Goal: Task Accomplishment & Management: Use online tool/utility

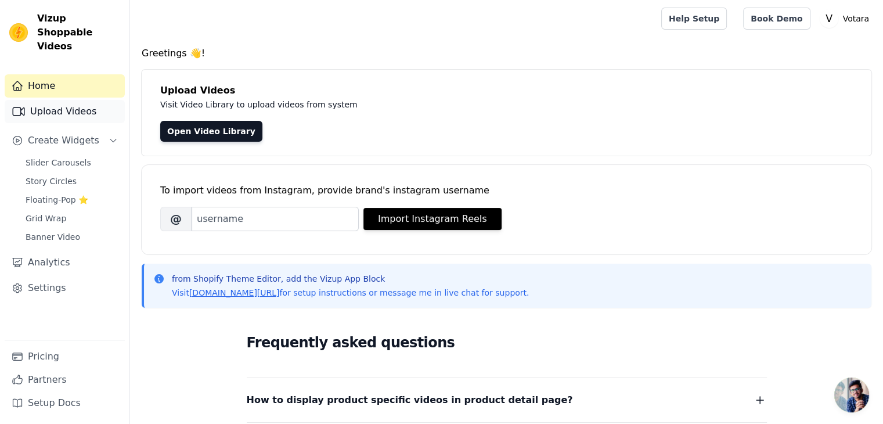
click at [108, 100] on link "Upload Videos" at bounding box center [65, 111] width 120 height 23
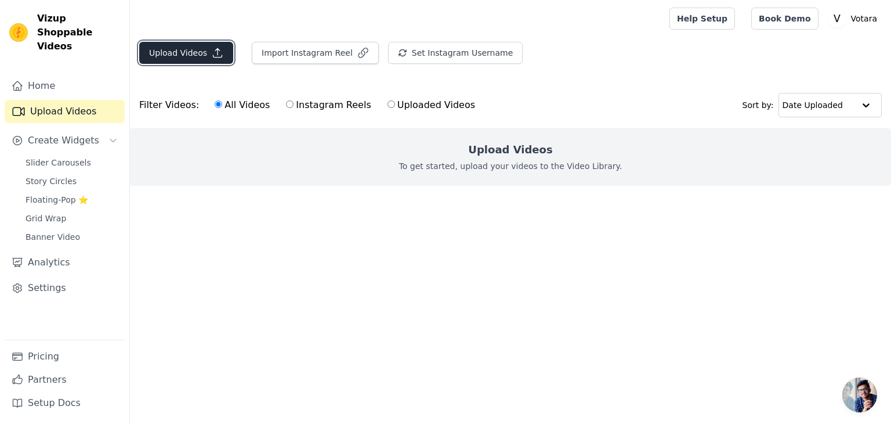
click at [165, 59] on button "Upload Videos" at bounding box center [186, 53] width 94 height 22
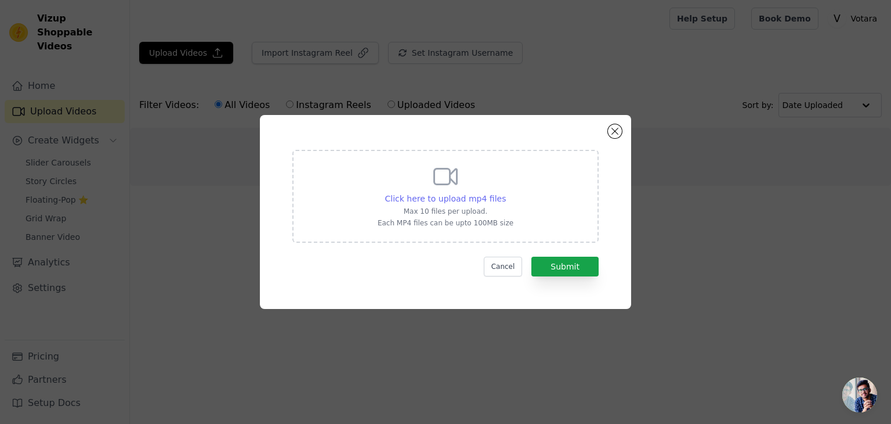
click at [442, 200] on span "Click here to upload mp4 files" at bounding box center [445, 198] width 121 height 9
click at [505, 193] on input "Click here to upload mp4 files Max 10 files per upload. Each MP4 files can be u…" at bounding box center [505, 192] width 1 height 1
type input "C:\fakepath\Untitled video - Made with Clipchamp (6).mp4"
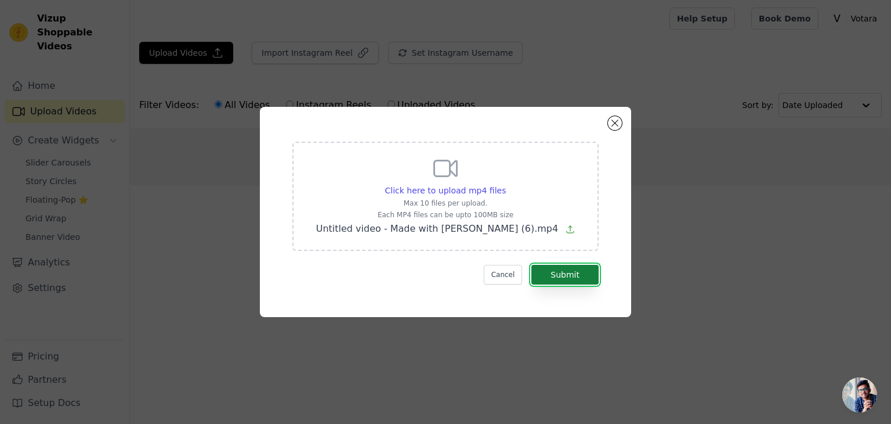
click at [555, 277] on button "Submit" at bounding box center [565, 275] width 67 height 20
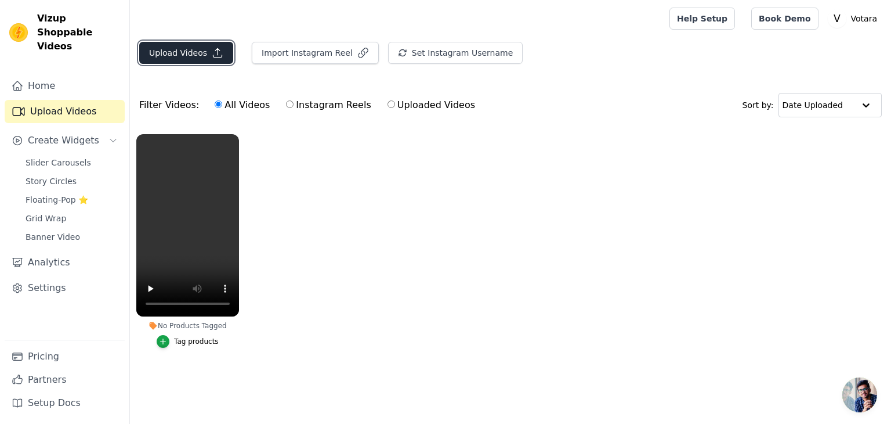
click at [213, 58] on icon "button" at bounding box center [218, 53] width 12 height 12
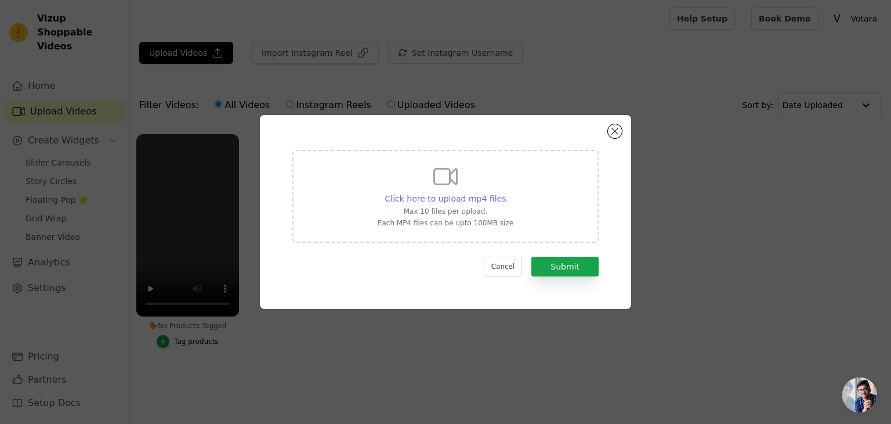
click at [471, 198] on span "Click here to upload mp4 files" at bounding box center [445, 198] width 121 height 9
click at [505, 193] on input "Click here to upload mp4 files Max 10 files per upload. Each MP4 files can be u…" at bounding box center [505, 192] width 1 height 1
type input "C:\fakepath\Untitled video - Made with Clipchamp (5).mp4"
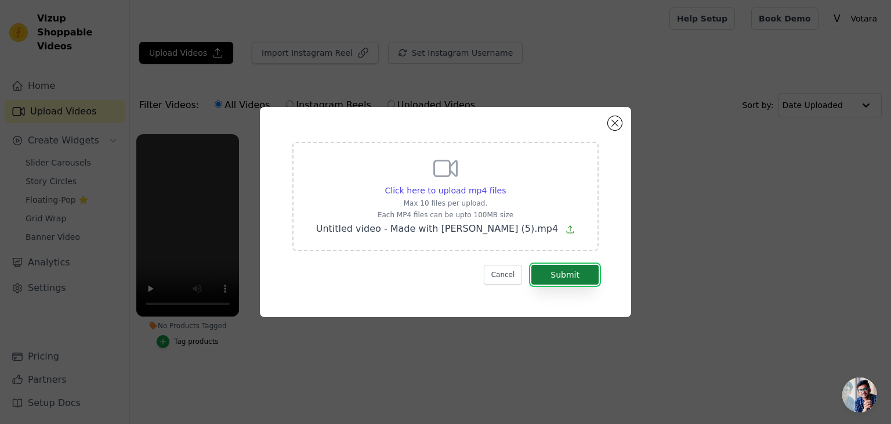
click at [565, 276] on button "Submit" at bounding box center [565, 275] width 67 height 20
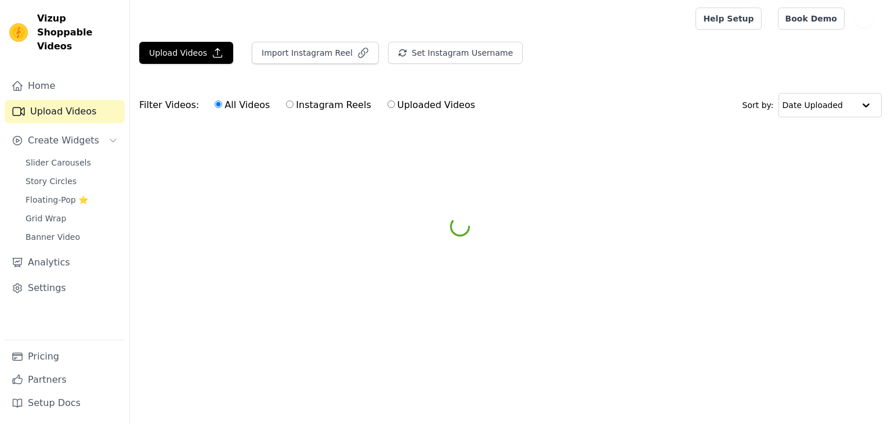
click at [198, 55] on button "Upload Videos" at bounding box center [186, 53] width 94 height 22
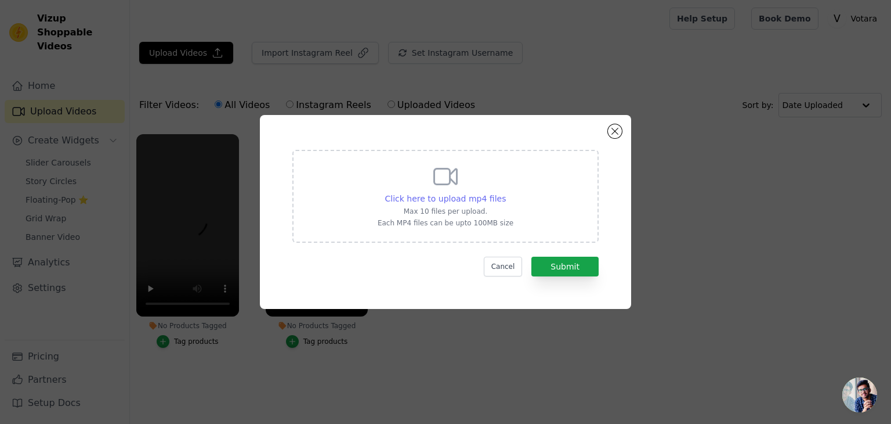
click at [485, 196] on span "Click here to upload mp4 files" at bounding box center [445, 198] width 121 height 9
click at [505, 193] on input "Click here to upload mp4 files Max 10 files per upload. Each MP4 files can be u…" at bounding box center [505, 192] width 1 height 1
type input "C:\fakepath\video_7519584618169863454.mp4"
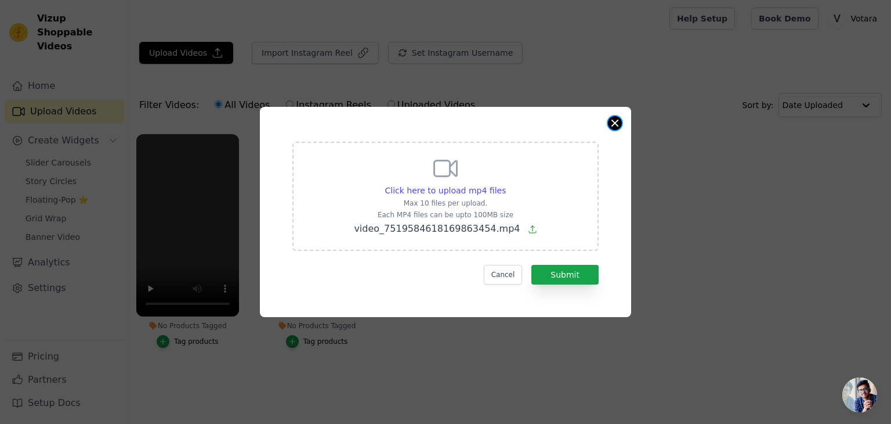
click at [613, 123] on button "Close modal" at bounding box center [615, 123] width 14 height 14
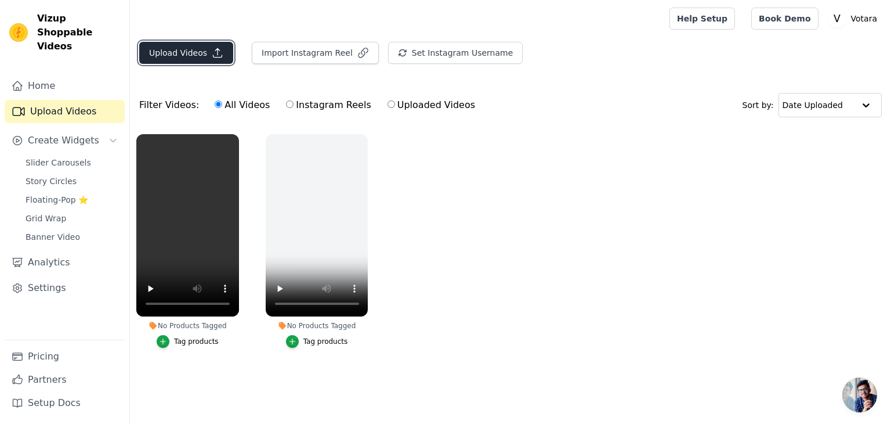
click at [200, 60] on button "Upload Videos" at bounding box center [186, 53] width 94 height 22
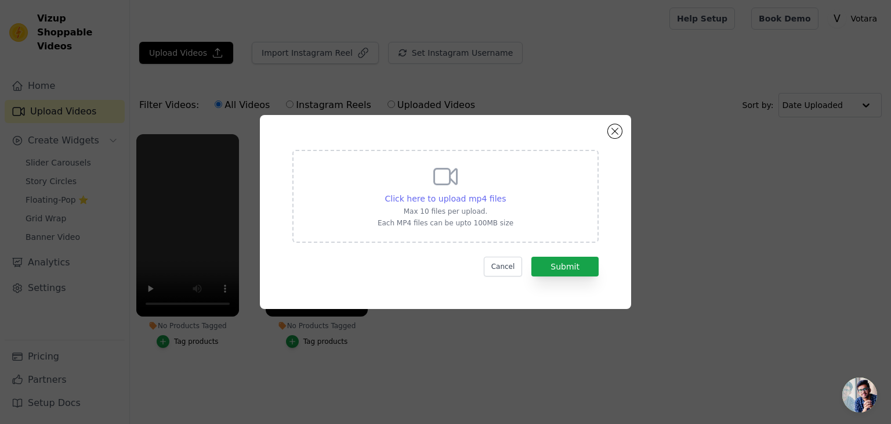
click at [457, 197] on span "Click here to upload mp4 files" at bounding box center [445, 198] width 121 height 9
click at [505, 193] on input "Click here to upload mp4 files Max 10 files per upload. Each MP4 files can be u…" at bounding box center [505, 192] width 1 height 1
type input "C:\fakepath\Untitled video - Made with [PERSON_NAME] (7).mp4"
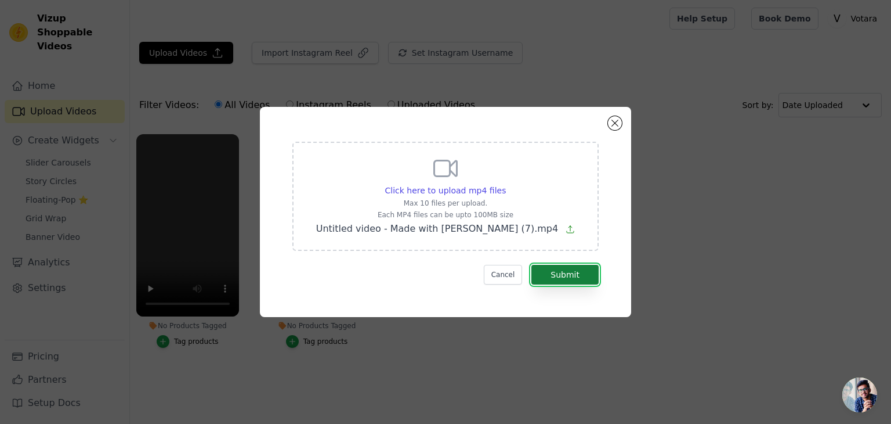
click at [550, 274] on button "Submit" at bounding box center [565, 275] width 67 height 20
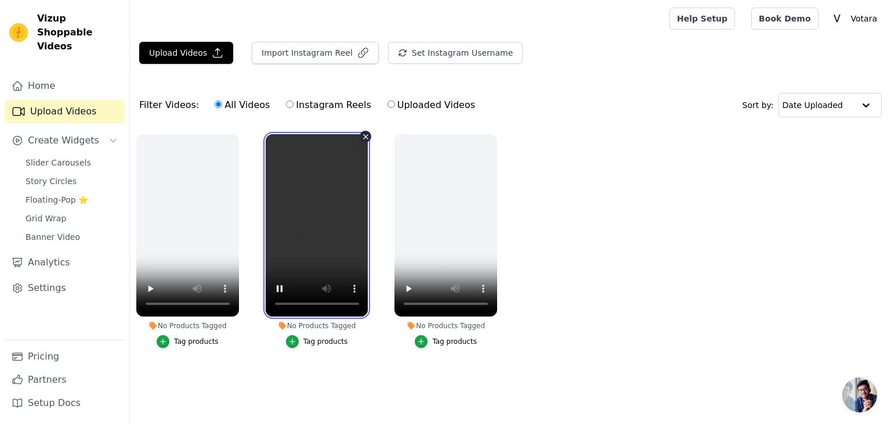
click at [348, 247] on video at bounding box center [317, 225] width 103 height 182
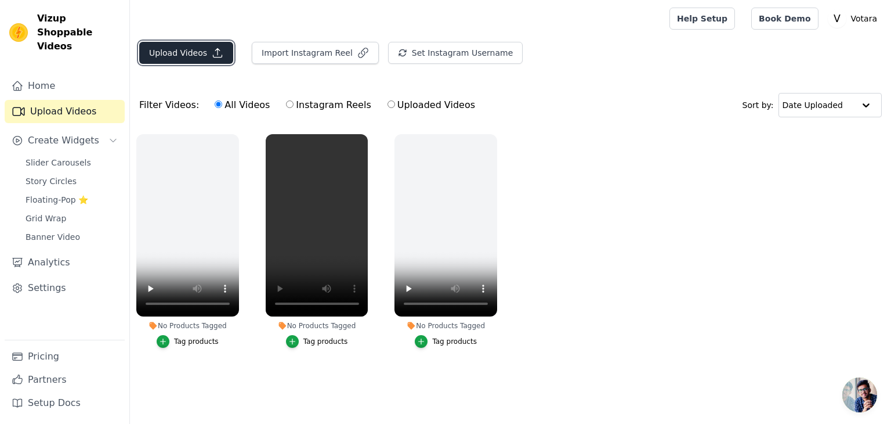
click at [185, 55] on button "Upload Videos" at bounding box center [186, 53] width 94 height 22
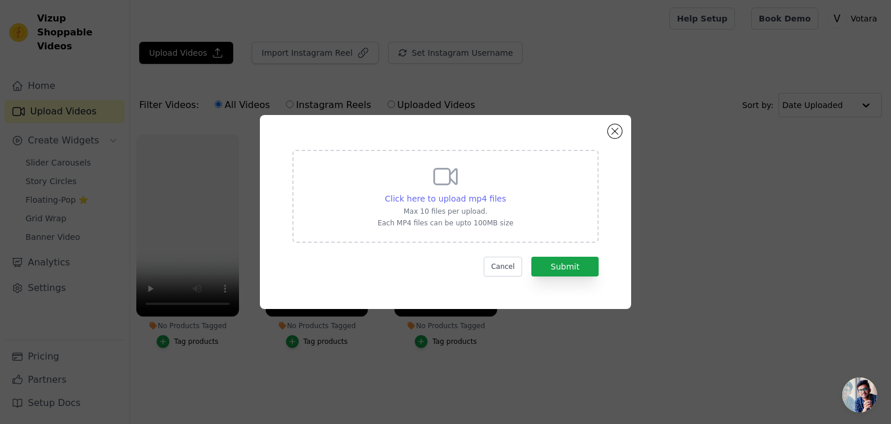
click at [472, 198] on span "Click here to upload mp4 files" at bounding box center [445, 198] width 121 height 9
click at [505, 193] on input "Click here to upload mp4 files Max 10 files per upload. Each MP4 files can be u…" at bounding box center [505, 192] width 1 height 1
type input "C:\fakepath\Untitled video - Made with Clipchamp (7).mp4"
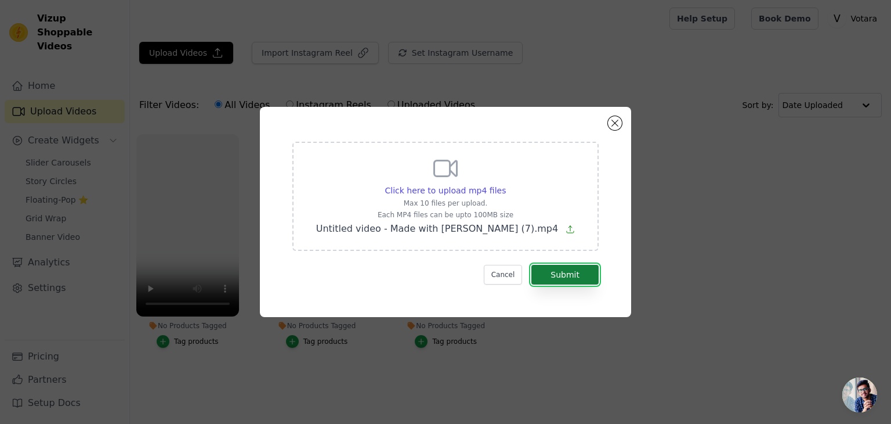
click at [585, 280] on button "Submit" at bounding box center [565, 275] width 67 height 20
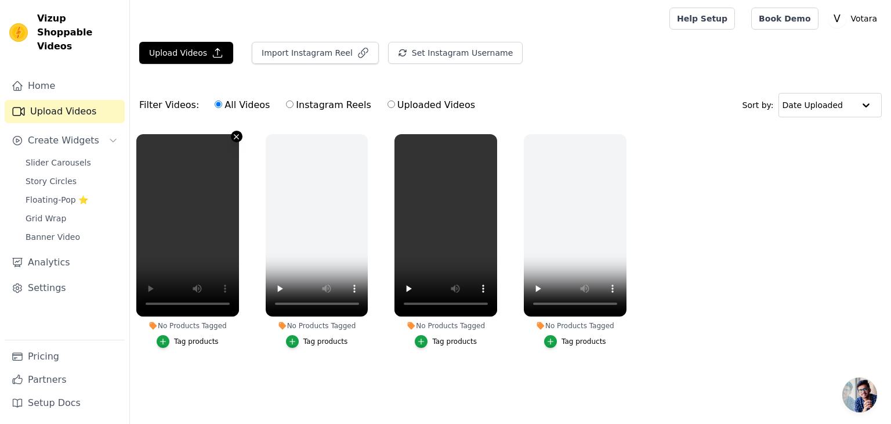
click at [239, 135] on icon "button" at bounding box center [236, 136] width 9 height 9
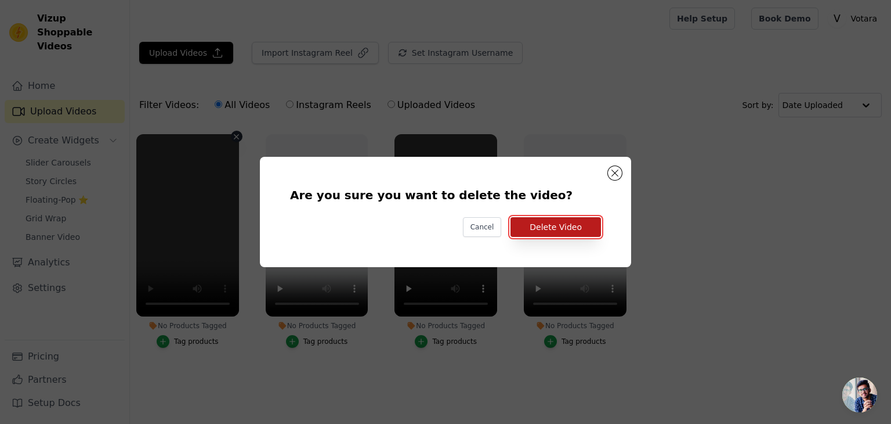
click at [570, 223] on button "Delete Video" at bounding box center [556, 227] width 91 height 20
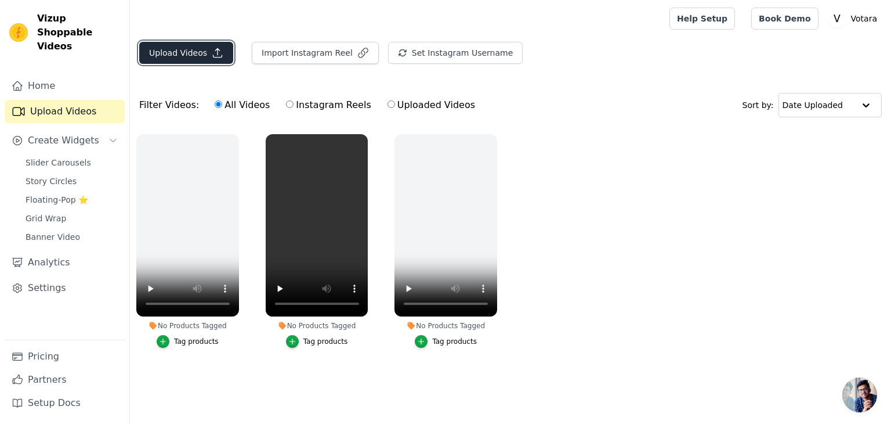
click at [175, 52] on button "Upload Videos" at bounding box center [186, 53] width 94 height 22
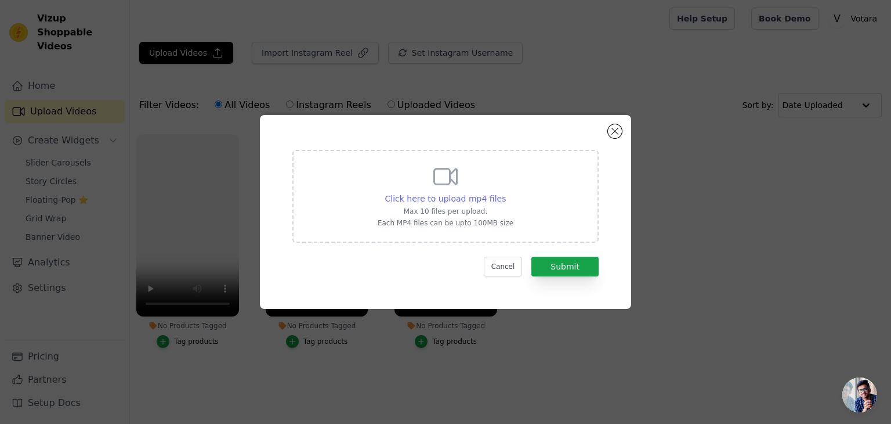
click at [417, 203] on span "Click here to upload mp4 files" at bounding box center [445, 198] width 121 height 9
click at [505, 193] on input "Click here to upload mp4 files Max 10 files per upload. Each MP4 files can be u…" at bounding box center [505, 192] width 1 height 1
type input "C:\fakepath\Untitled video - Made with Clipchamp (8).mp4"
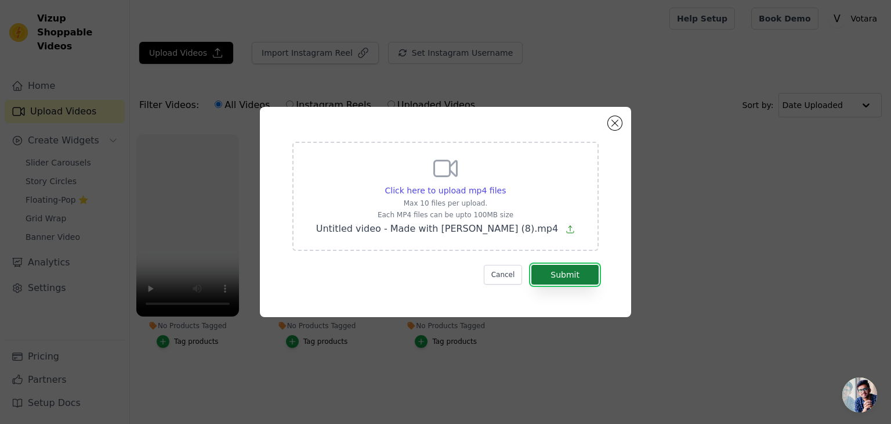
click at [569, 277] on button "Submit" at bounding box center [565, 275] width 67 height 20
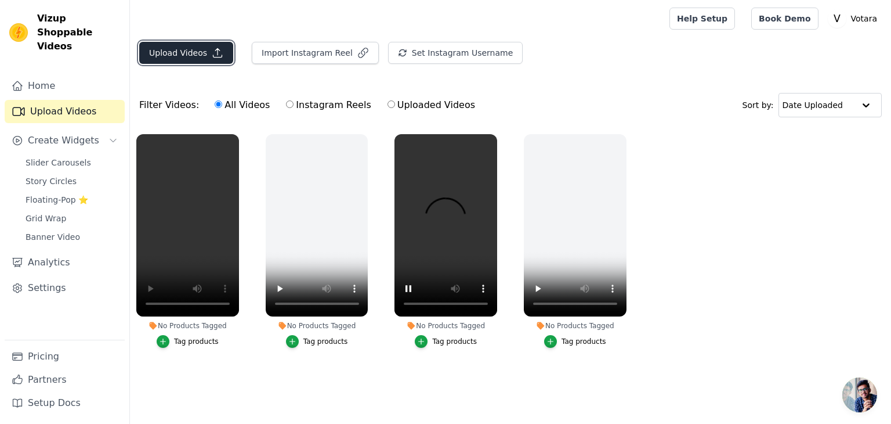
click at [190, 59] on button "Upload Videos" at bounding box center [186, 53] width 94 height 22
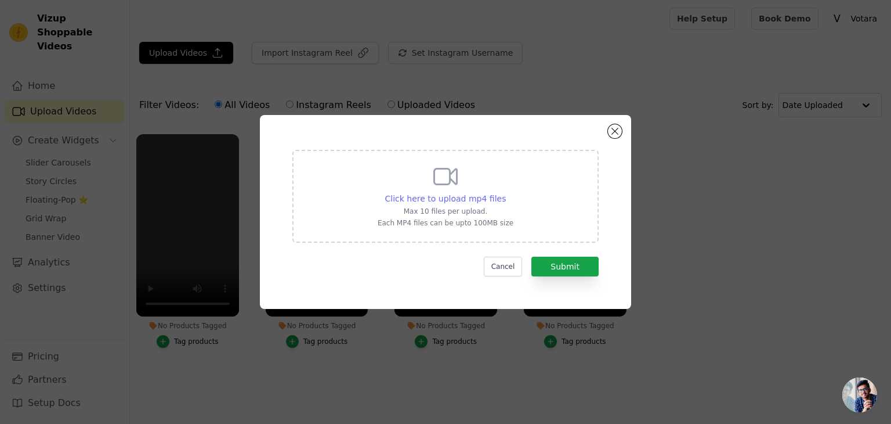
click at [448, 199] on span "Click here to upload mp4 files" at bounding box center [445, 198] width 121 height 9
click at [505, 193] on input "Click here to upload mp4 files Max 10 files per upload. Each MP4 files can be u…" at bounding box center [505, 192] width 1 height 1
click at [467, 195] on span "Click here to upload mp4 files" at bounding box center [445, 198] width 121 height 9
click at [505, 193] on input "Click here to upload mp4 files Max 10 files per upload. Each MP4 files can be u…" at bounding box center [505, 192] width 1 height 1
type input "C:\fakepath\Untitled video - Made with Clipchamp (9).mp4"
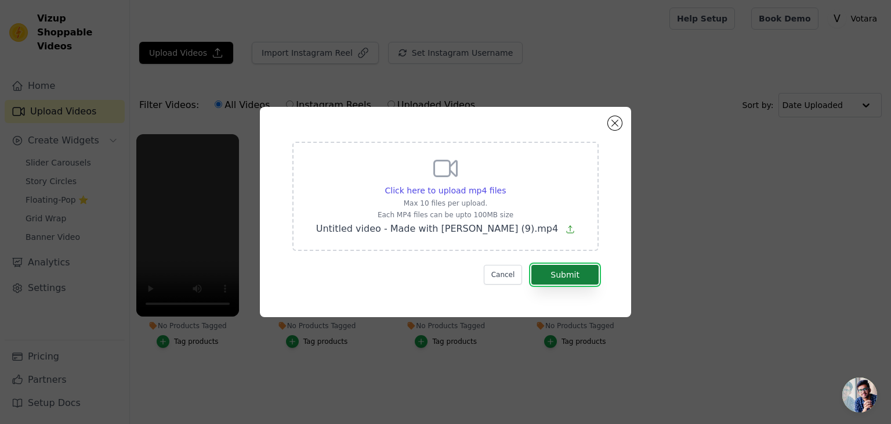
click at [564, 279] on button "Submit" at bounding box center [565, 275] width 67 height 20
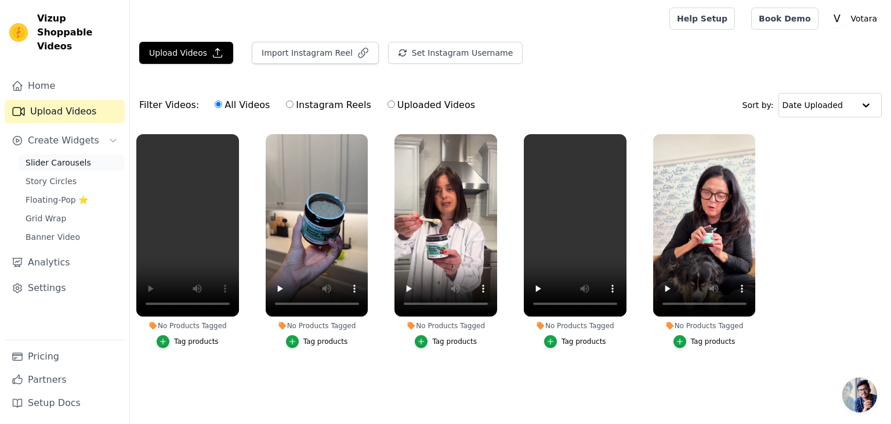
click at [63, 157] on span "Slider Carousels" at bounding box center [59, 163] width 66 height 12
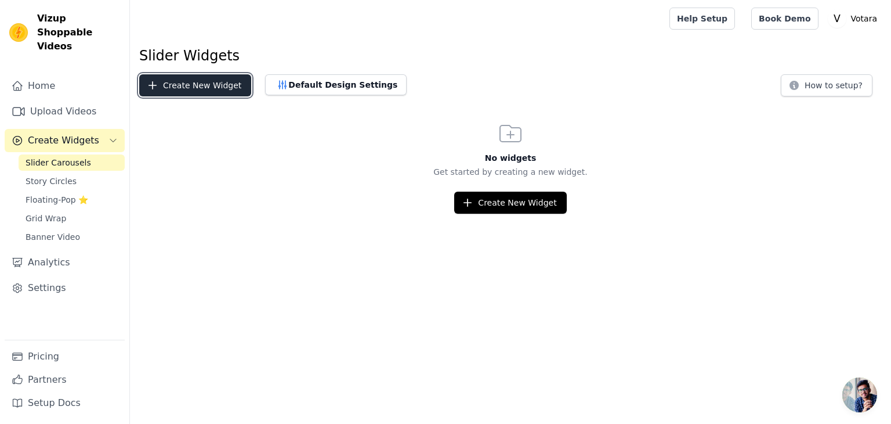
click at [193, 86] on button "Create New Widget" at bounding box center [195, 85] width 112 height 22
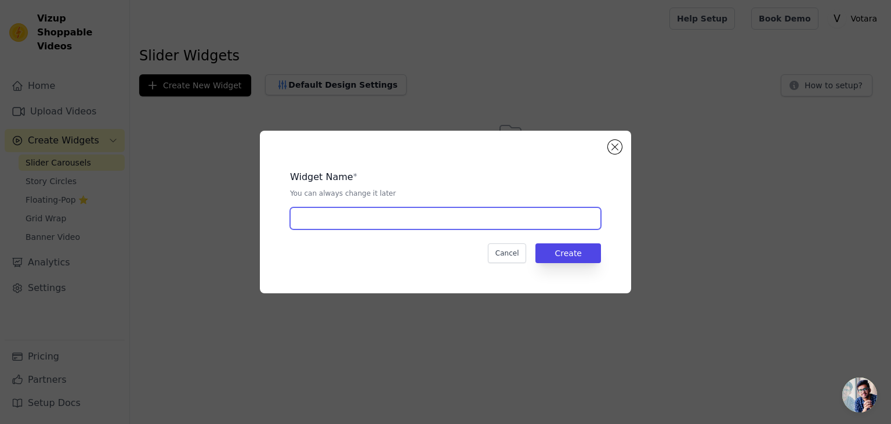
click at [344, 220] on input "text" at bounding box center [445, 218] width 311 height 22
type input "votara"
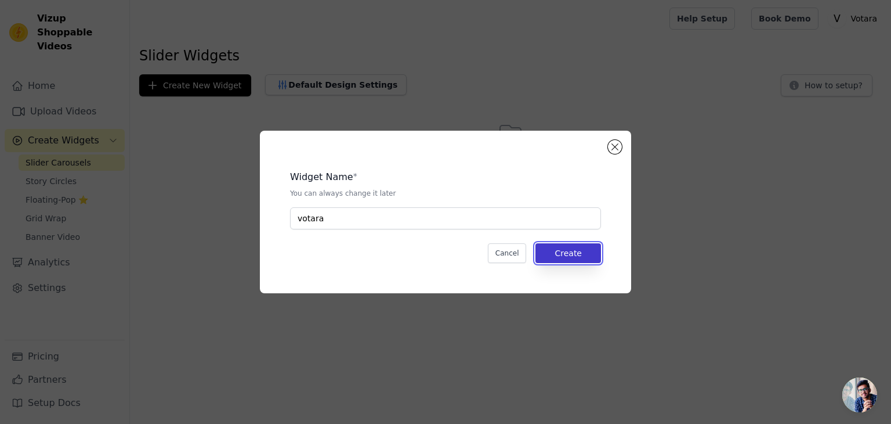
click at [541, 256] on button "Create" at bounding box center [569, 253] width 66 height 20
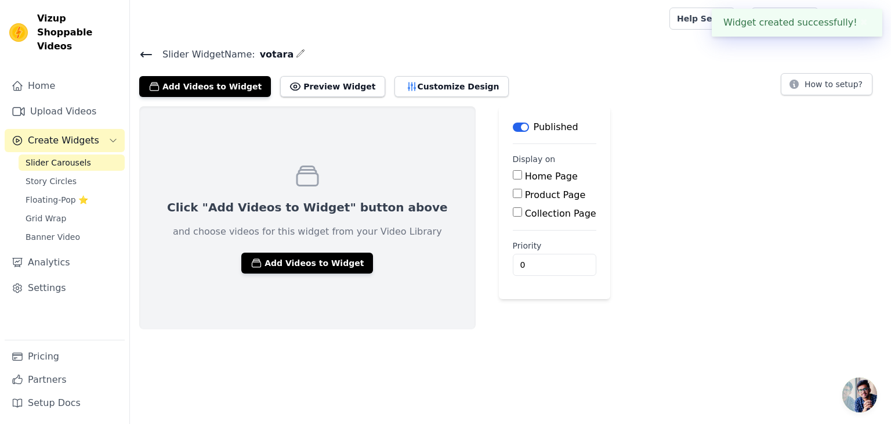
click at [513, 191] on input "Product Page" at bounding box center [517, 193] width 9 height 9
checkbox input "true"
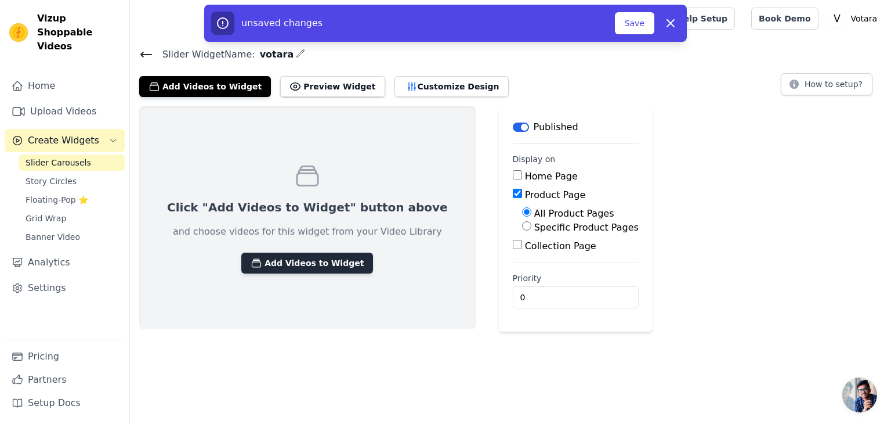
click at [306, 261] on button "Add Videos to Widget" at bounding box center [307, 262] width 132 height 21
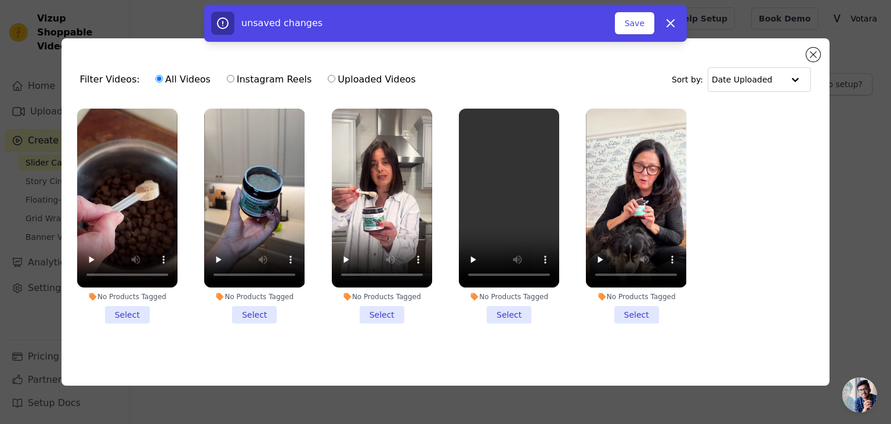
click at [121, 309] on li "No Products Tagged Select" at bounding box center [127, 216] width 100 height 215
click at [0, 0] on input "No Products Tagged Select" at bounding box center [0, 0] width 0 height 0
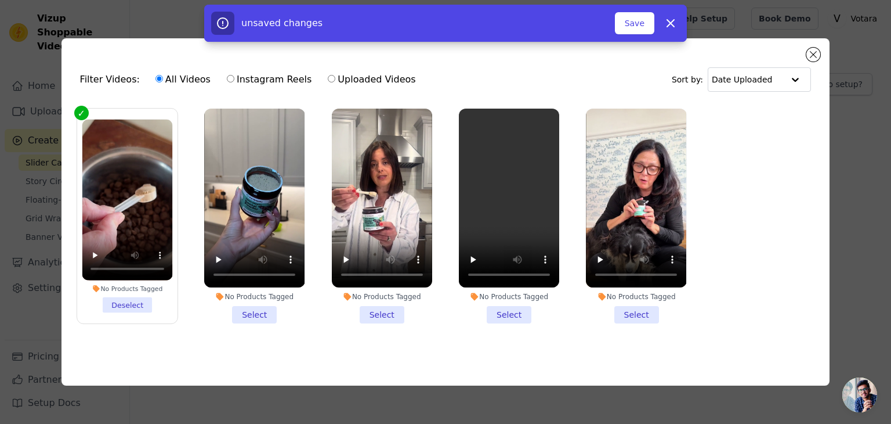
click at [247, 314] on li "No Products Tagged Select" at bounding box center [254, 216] width 100 height 215
click at [0, 0] on input "No Products Tagged Select" at bounding box center [0, 0] width 0 height 0
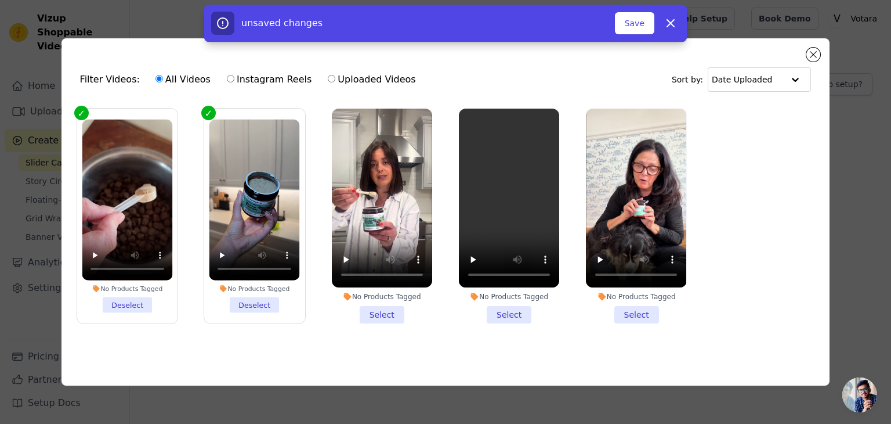
click at [388, 310] on li "No Products Tagged Select" at bounding box center [382, 216] width 100 height 215
click at [0, 0] on input "No Products Tagged Select" at bounding box center [0, 0] width 0 height 0
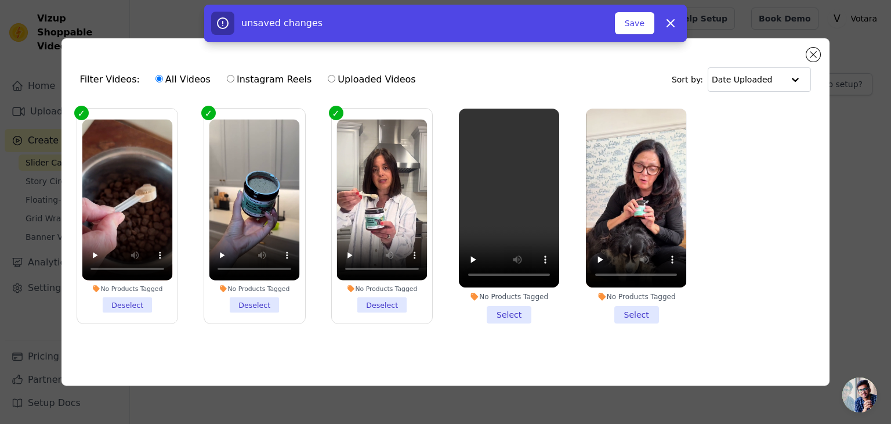
click at [509, 312] on li "No Products Tagged Select" at bounding box center [509, 216] width 100 height 215
click at [0, 0] on input "No Products Tagged Select" at bounding box center [0, 0] width 0 height 0
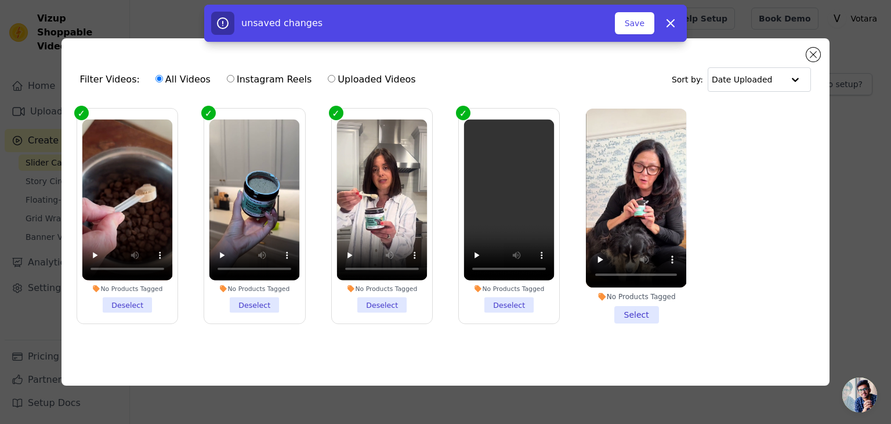
click at [634, 312] on li "No Products Tagged Select" at bounding box center [636, 216] width 100 height 215
click at [0, 0] on input "No Products Tagged Select" at bounding box center [0, 0] width 0 height 0
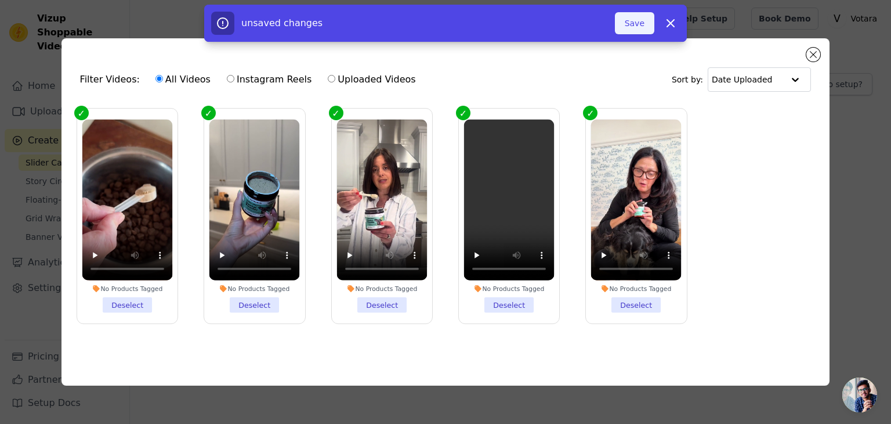
click at [640, 26] on button "Save" at bounding box center [634, 23] width 39 height 22
click at [632, 26] on button "Save" at bounding box center [634, 23] width 39 height 22
click at [672, 24] on icon "button" at bounding box center [670, 23] width 7 height 7
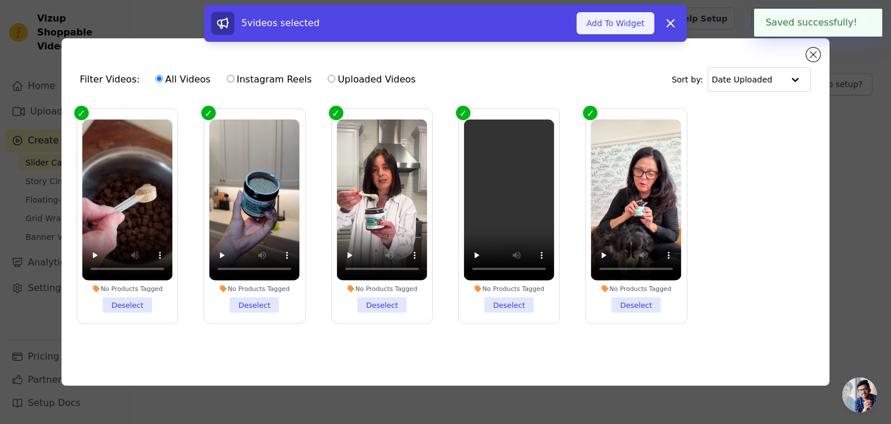
click at [628, 21] on button "Add To Widget" at bounding box center [616, 23] width 78 height 22
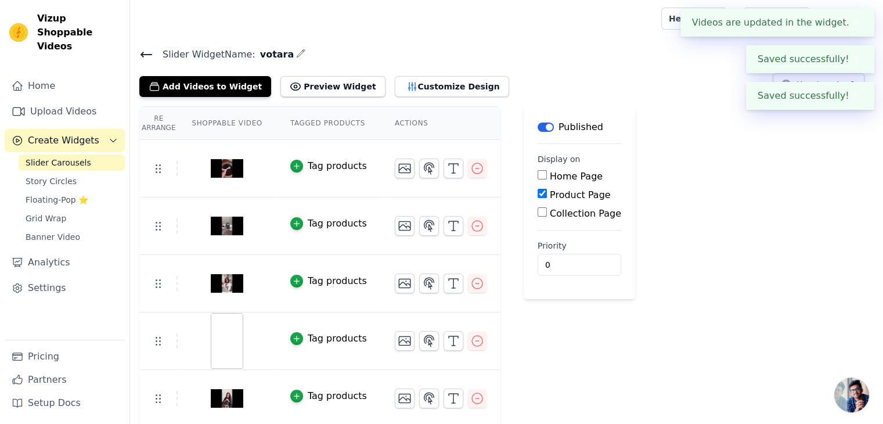
scroll to position [2, 0]
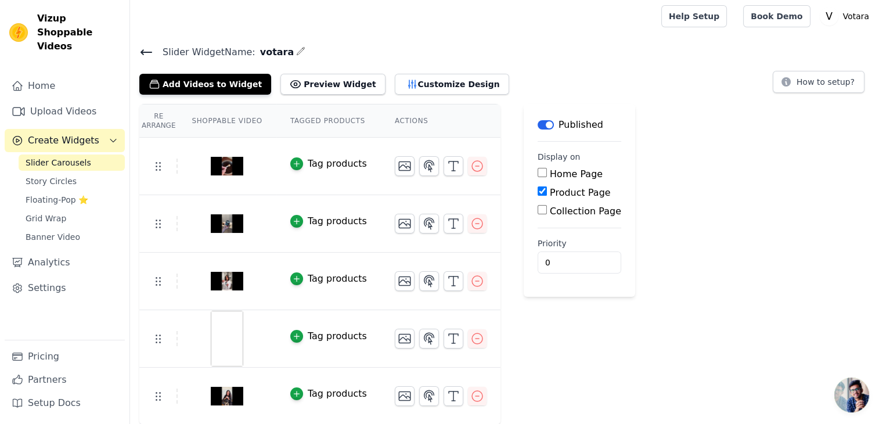
click at [220, 343] on img at bounding box center [227, 338] width 32 height 56
click at [309, 85] on button "Preview Widget" at bounding box center [332, 84] width 104 height 21
click at [470, 337] on icon "button" at bounding box center [477, 338] width 14 height 14
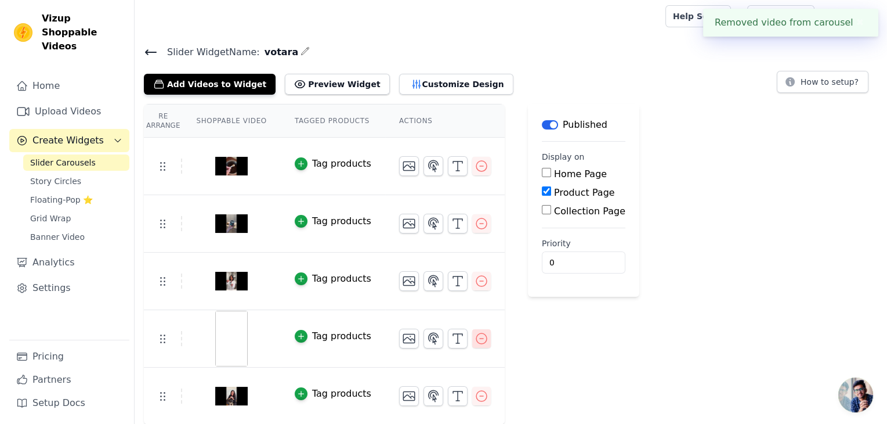
scroll to position [0, 0]
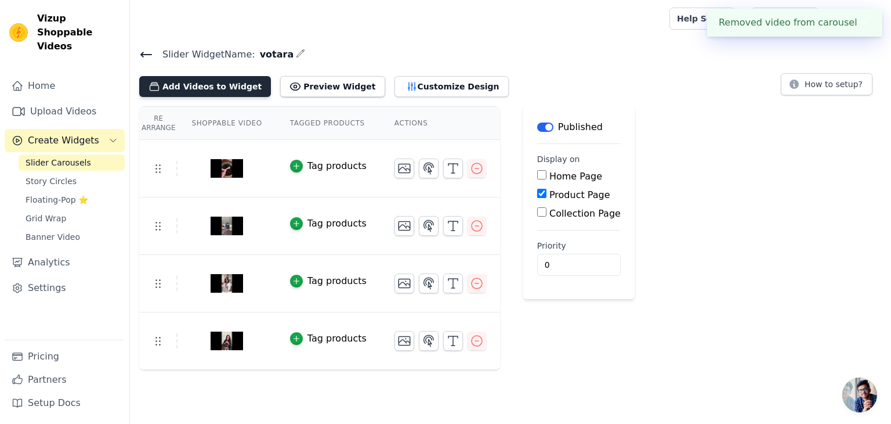
click at [216, 86] on button "Add Videos to Widget" at bounding box center [205, 86] width 132 height 21
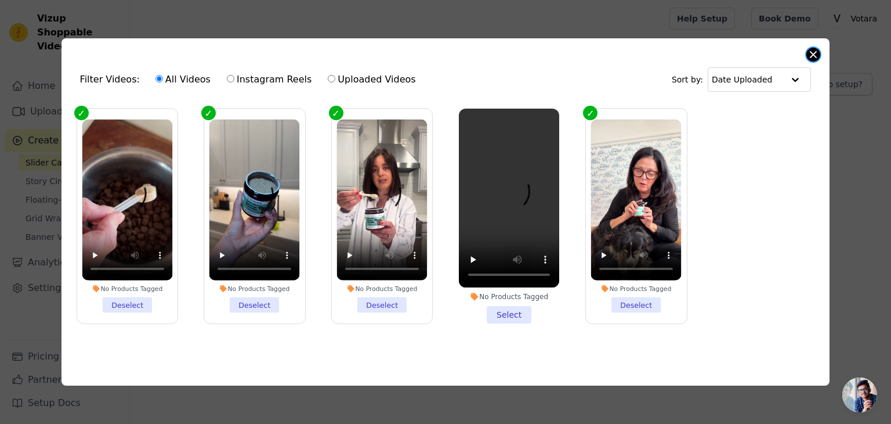
click at [819, 53] on button "Close modal" at bounding box center [814, 55] width 14 height 14
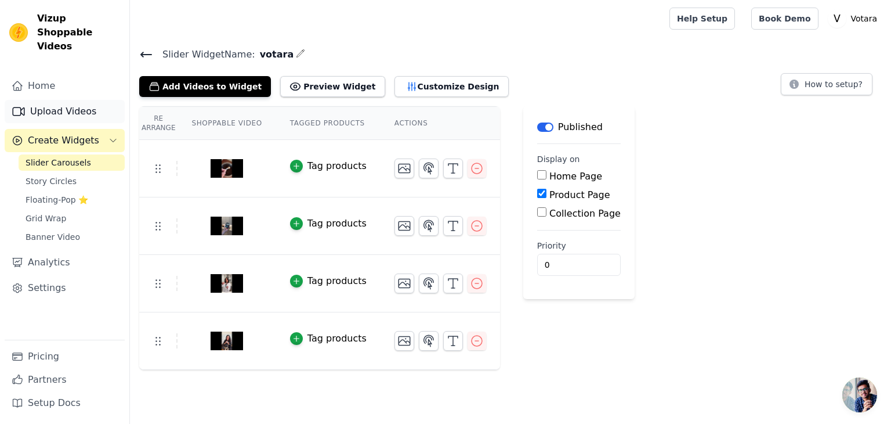
click at [49, 100] on link "Upload Videos" at bounding box center [65, 111] width 120 height 23
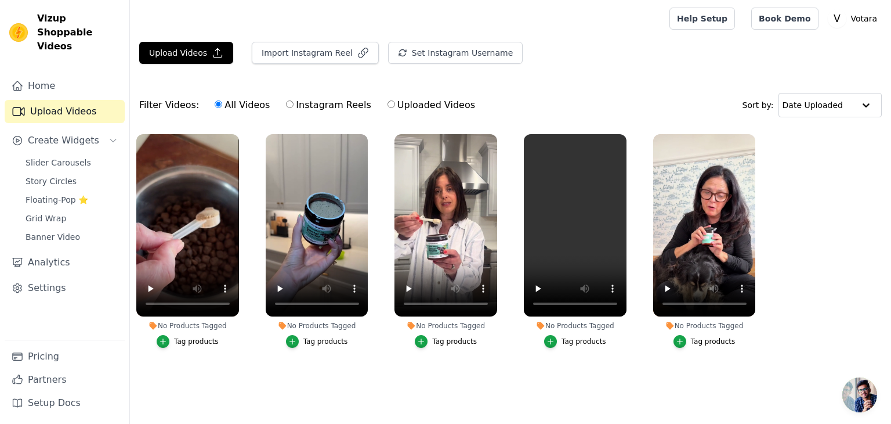
click at [500, 345] on div "No Products Tagged Tag products" at bounding box center [445, 243] width 115 height 231
click at [626, 134] on icon "button" at bounding box center [624, 136] width 5 height 5
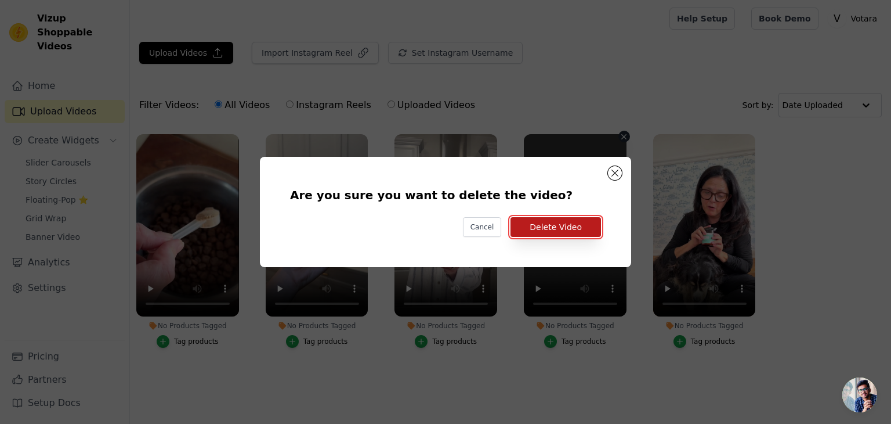
click at [574, 232] on button "Delete Video" at bounding box center [556, 227] width 91 height 20
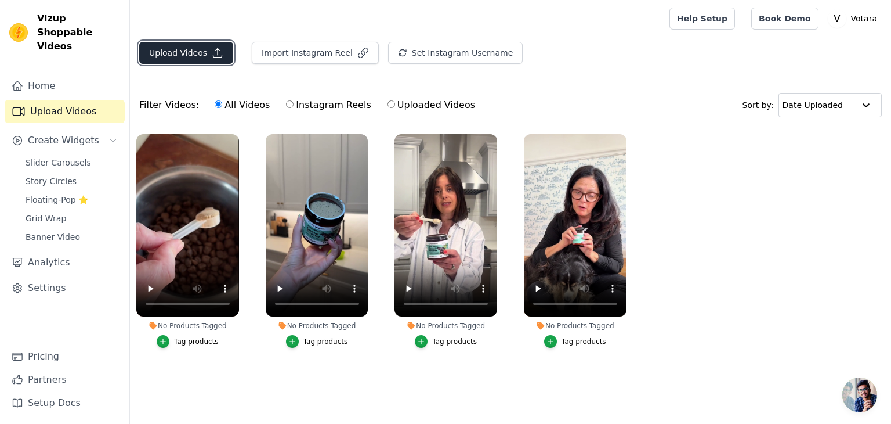
click at [202, 54] on button "Upload Videos" at bounding box center [186, 53] width 94 height 22
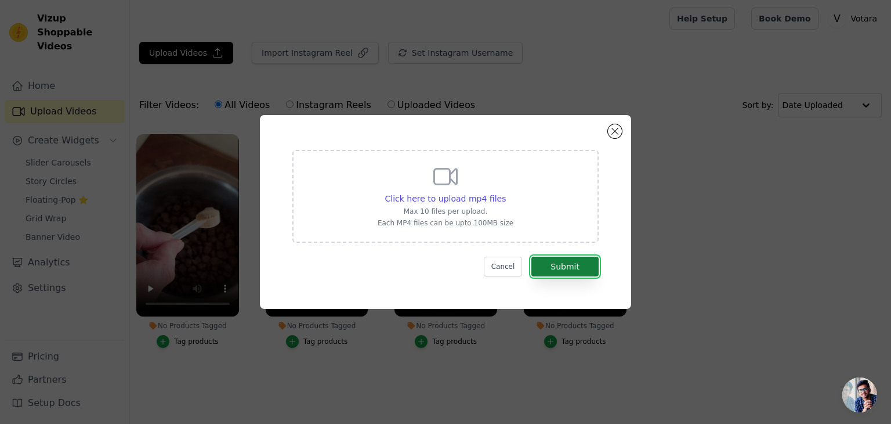
click at [555, 262] on button "Submit" at bounding box center [565, 266] width 67 height 20
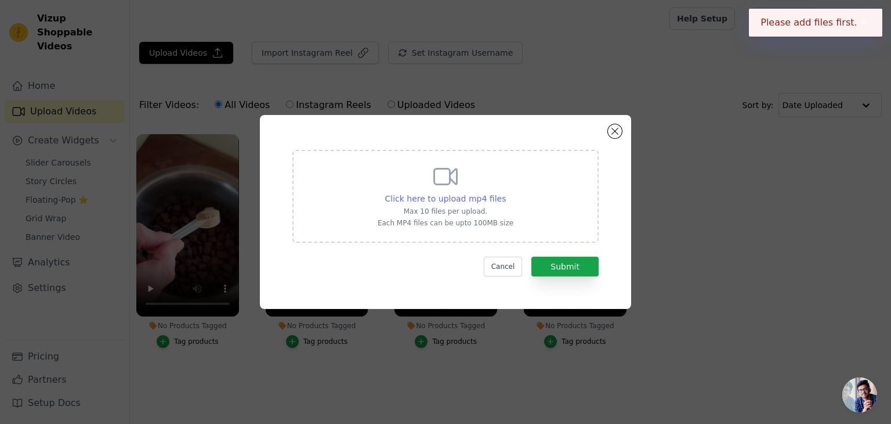
click at [435, 200] on span "Click here to upload mp4 files" at bounding box center [445, 198] width 121 height 9
click at [505, 193] on input "Click here to upload mp4 files Max 10 files per upload. Each MP4 files can be u…" at bounding box center [505, 192] width 1 height 1
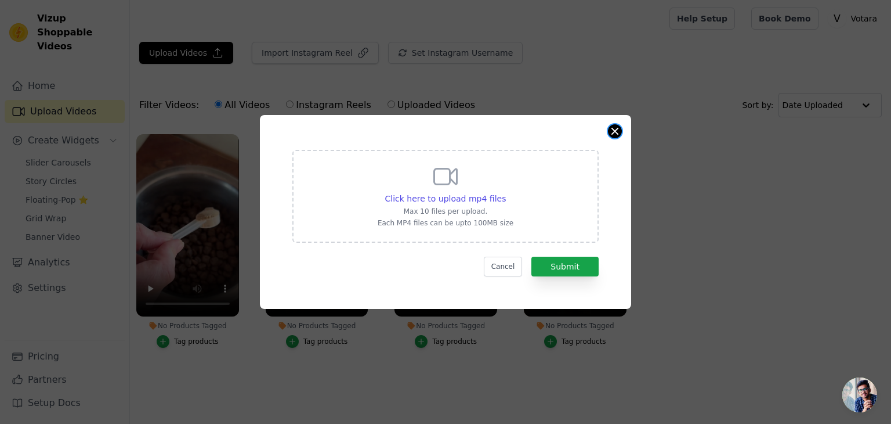
click at [619, 132] on button "Close modal" at bounding box center [615, 131] width 14 height 14
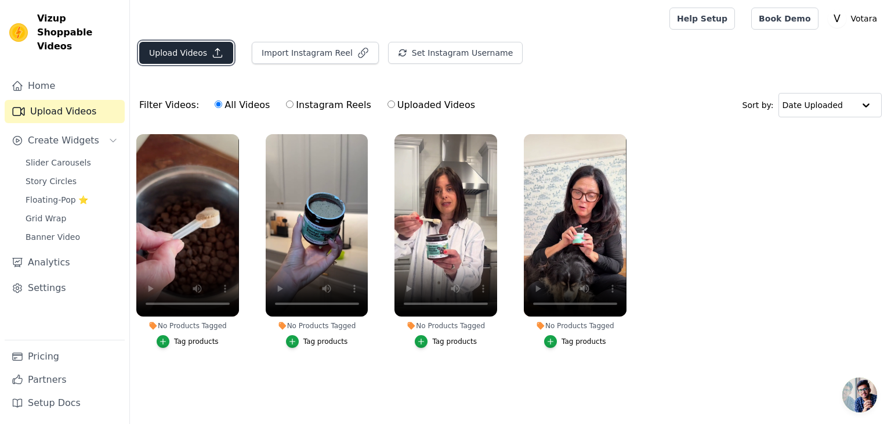
click at [169, 55] on button "Upload Videos" at bounding box center [186, 53] width 94 height 22
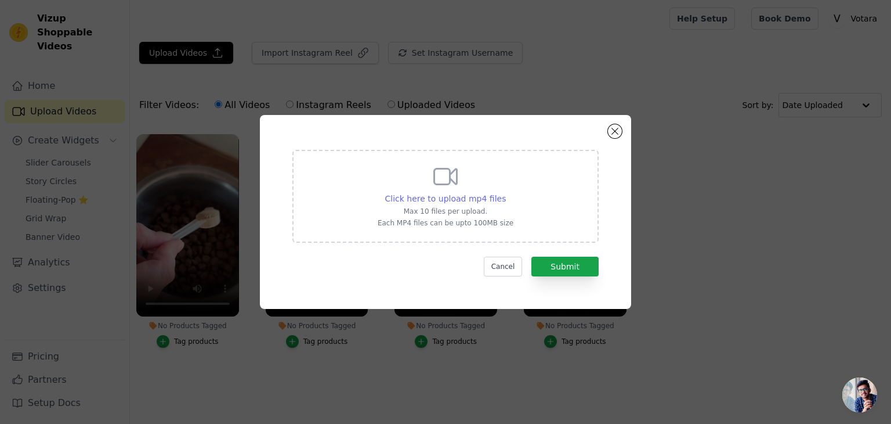
click at [460, 200] on span "Click here to upload mp4 files" at bounding box center [445, 198] width 121 height 9
click at [505, 193] on input "Click here to upload mp4 files Max 10 files per upload. Each MP4 files can be u…" at bounding box center [505, 192] width 1 height 1
type input "C:\fakepath\Untitled video - Made with Clipchamp (10).mp4"
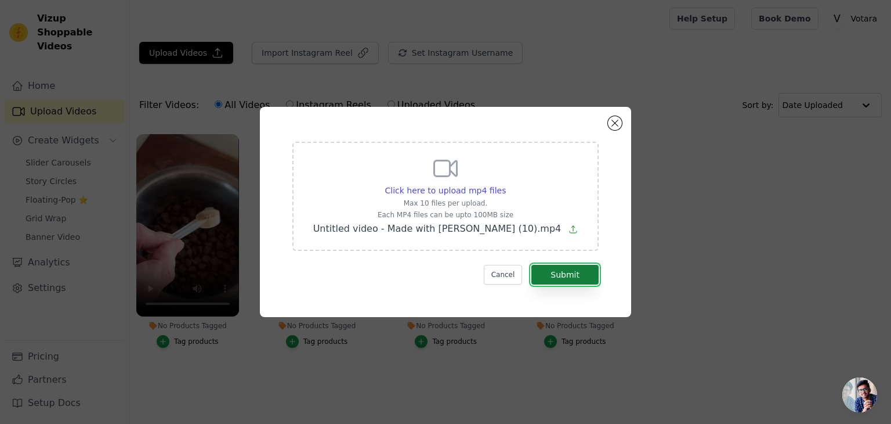
click at [562, 267] on button "Submit" at bounding box center [565, 275] width 67 height 20
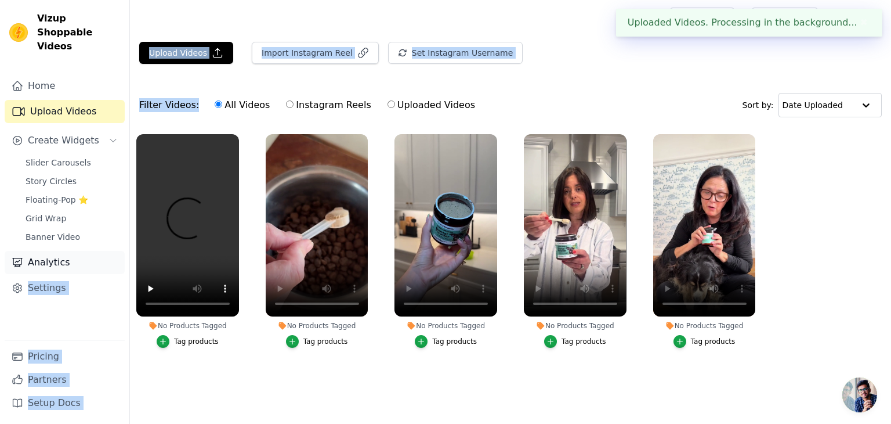
drag, startPoint x: 151, startPoint y: 116, endPoint x: 111, endPoint y: 256, distance: 145.5
click at [111, 256] on div "Vizup Shoppable Videos Home Upload Videos Create Widgets Slider Carousels Story…" at bounding box center [445, 202] width 891 height 405
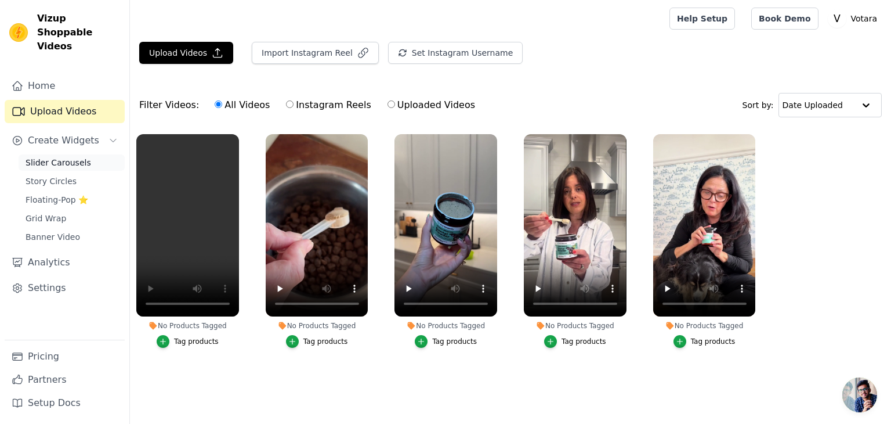
click at [88, 154] on link "Slider Carousels" at bounding box center [72, 162] width 106 height 16
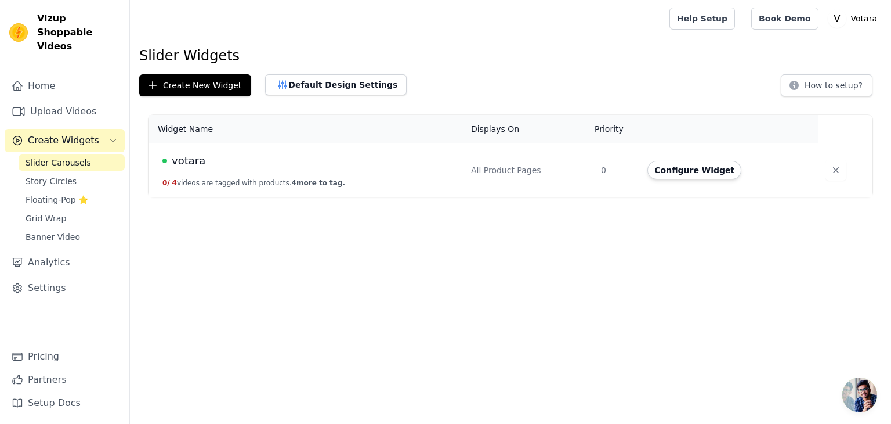
click at [210, 171] on td "votara 0 / 4 videos are tagged with products. 4 more to tag." at bounding box center [307, 170] width 316 height 54
click at [187, 161] on span "votara" at bounding box center [189, 161] width 34 height 16
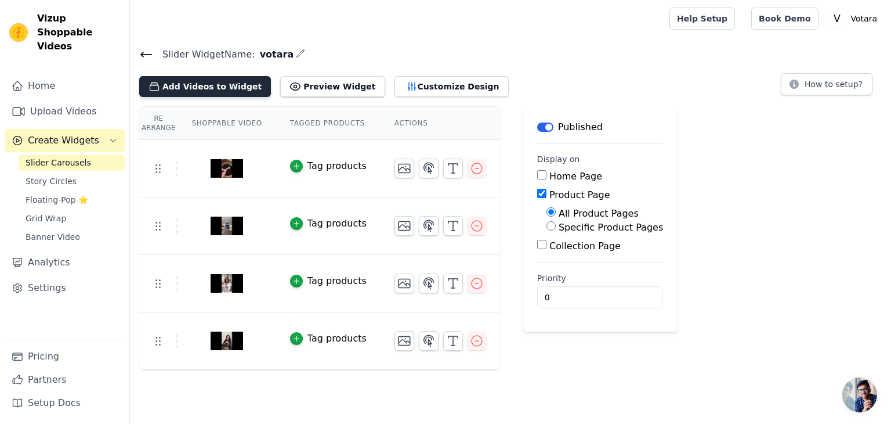
click at [188, 91] on button "Add Videos to Widget" at bounding box center [205, 86] width 132 height 21
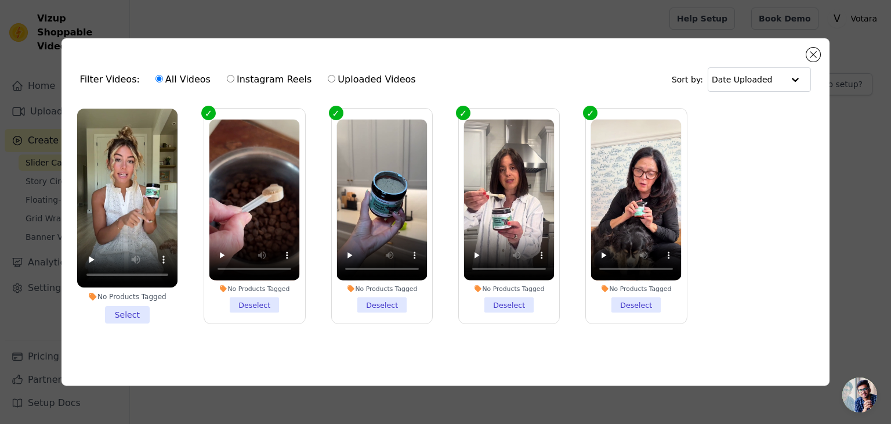
click at [126, 316] on li "No Products Tagged Select" at bounding box center [127, 216] width 100 height 215
click at [0, 0] on input "No Products Tagged Select" at bounding box center [0, 0] width 0 height 0
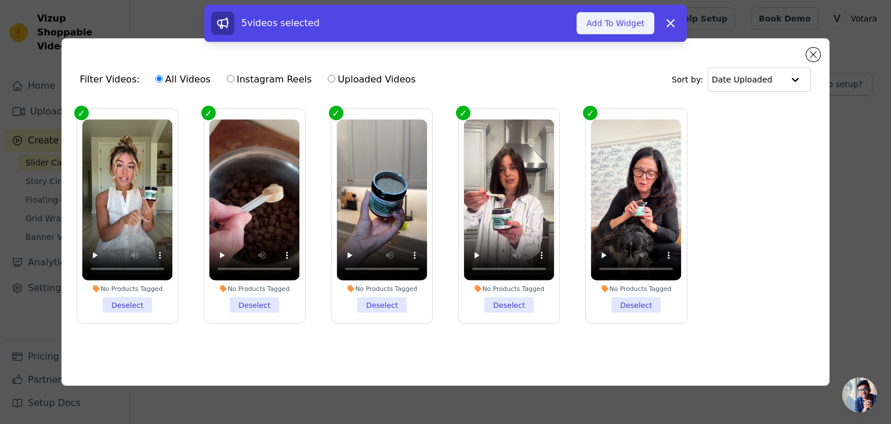
click at [619, 18] on button "Add To Widget" at bounding box center [616, 23] width 78 height 22
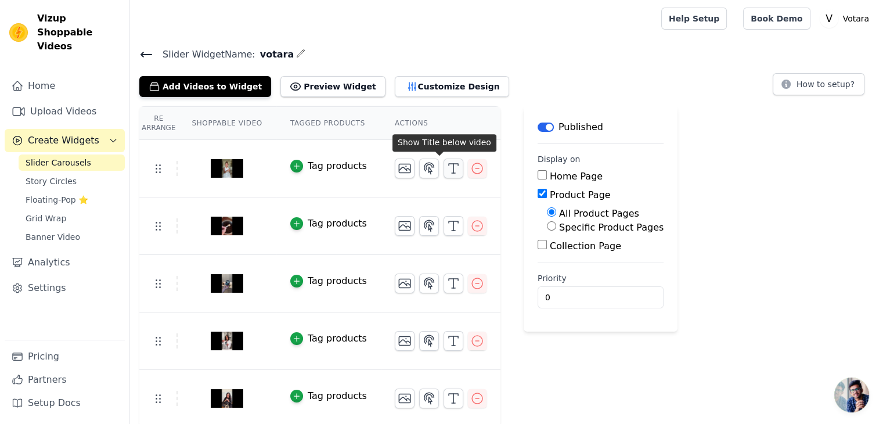
scroll to position [2, 0]
